Goal: Find specific page/section

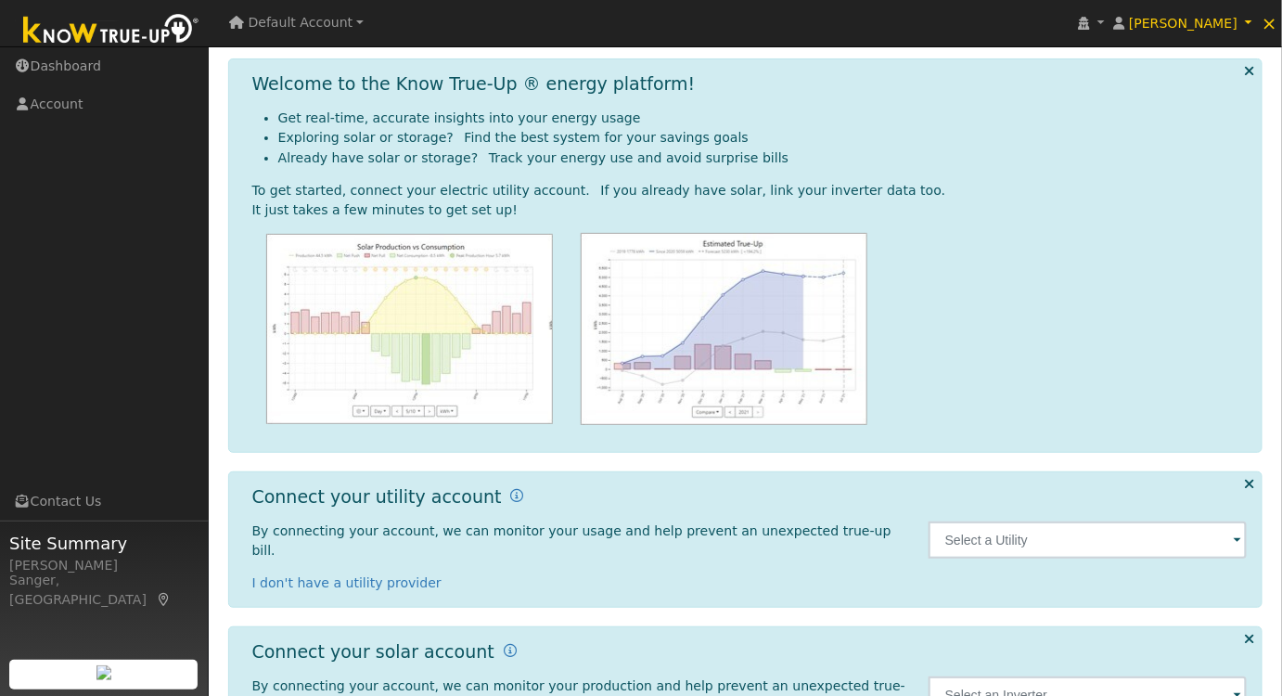
scroll to position [121, 0]
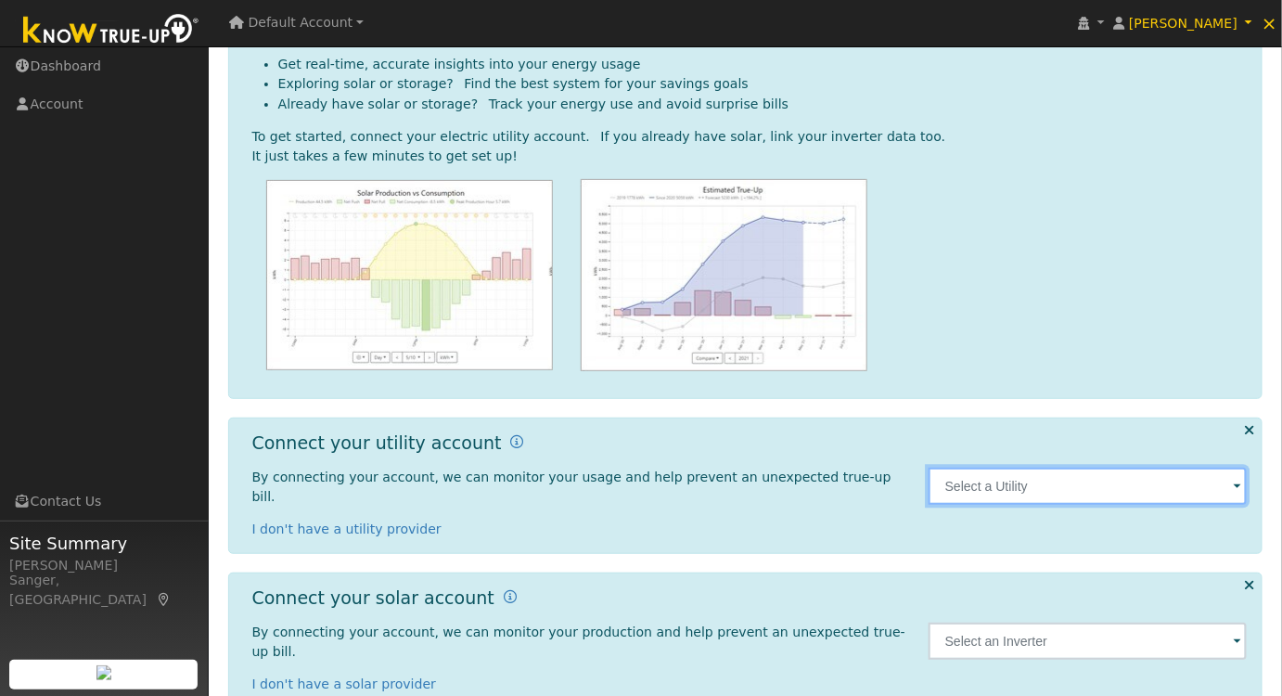
click at [1065, 478] on input "text" at bounding box center [1088, 486] width 319 height 37
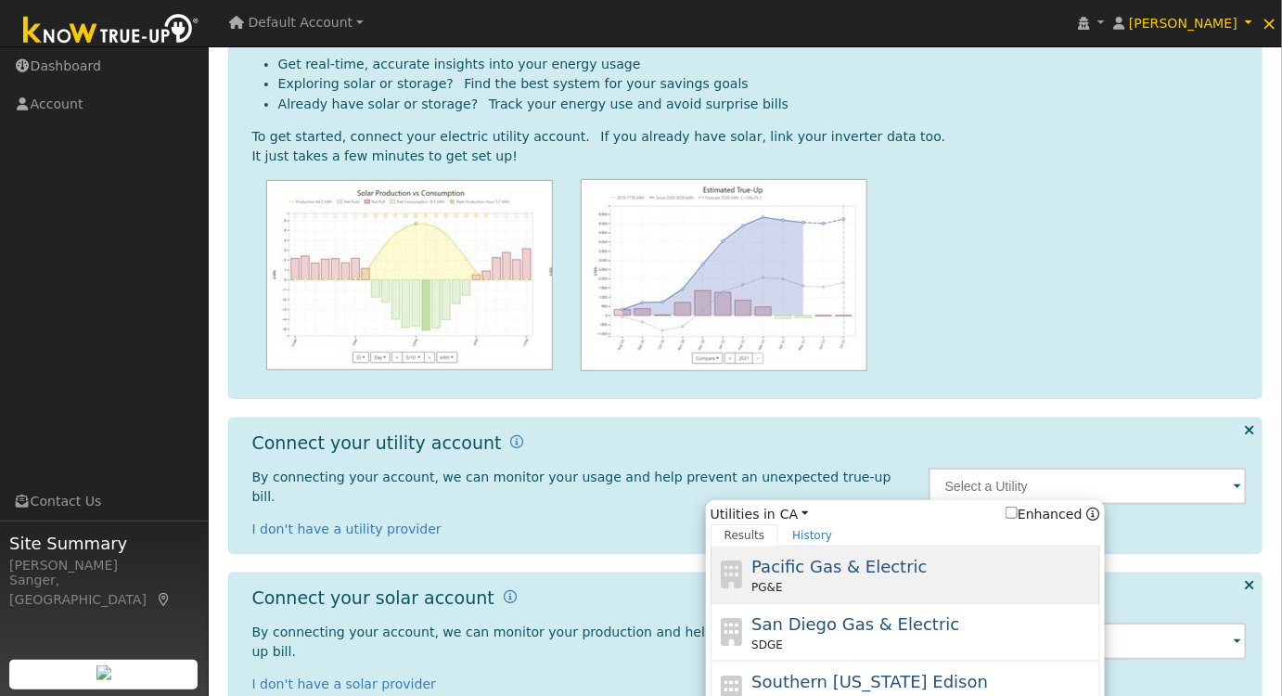
click at [812, 579] on div "PG&E" at bounding box center [924, 587] width 344 height 17
type input "PG&E"
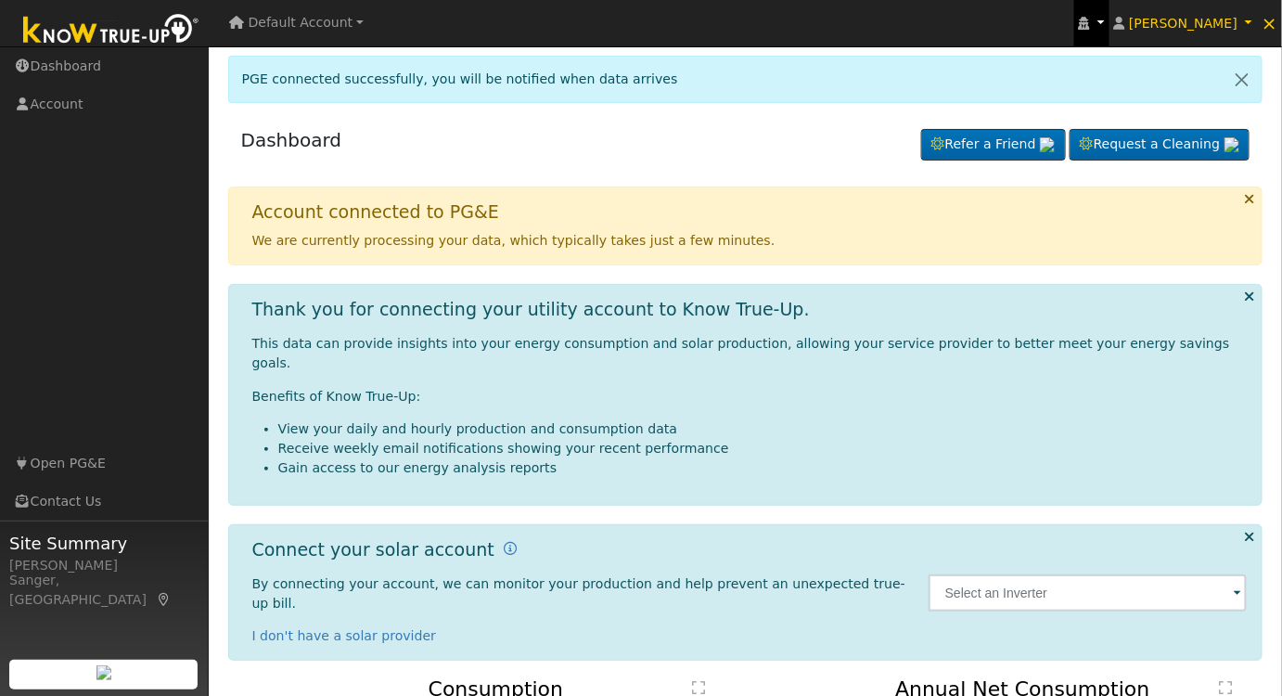
click at [1110, 24] on link at bounding box center [1091, 23] width 35 height 46
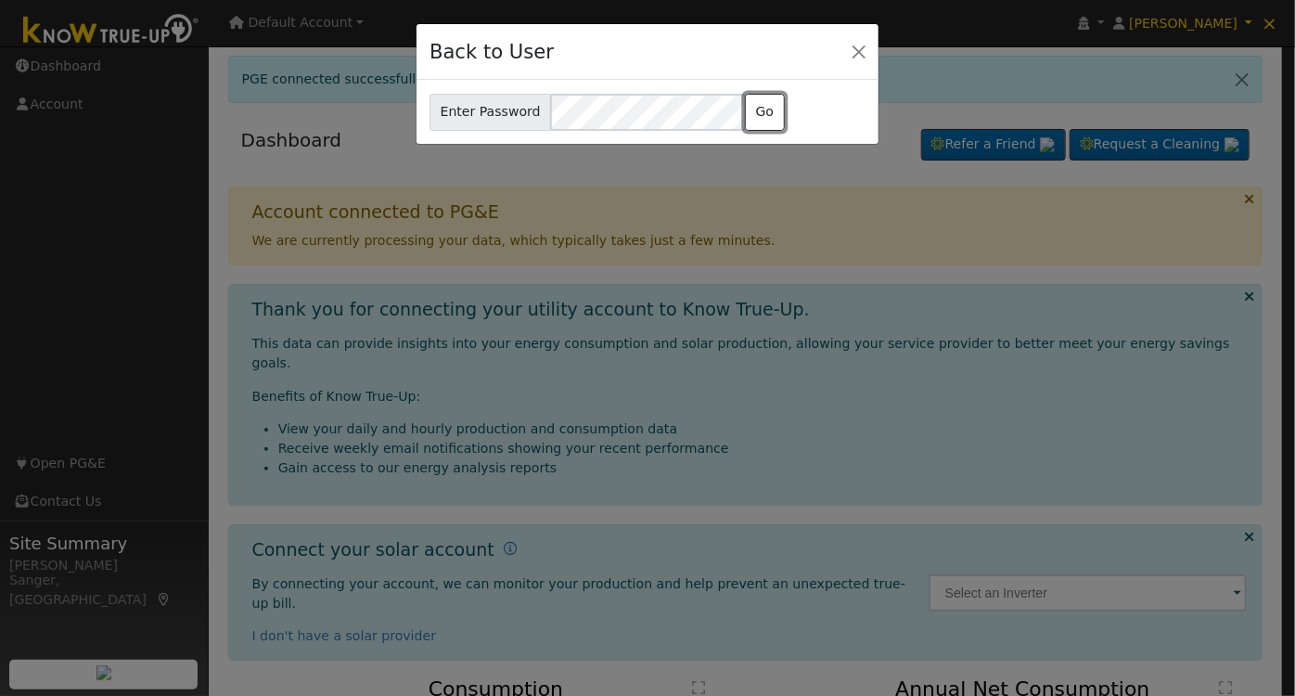
click at [763, 111] on button "Go" at bounding box center [765, 112] width 40 height 37
